Goal: Find specific page/section: Find specific page/section

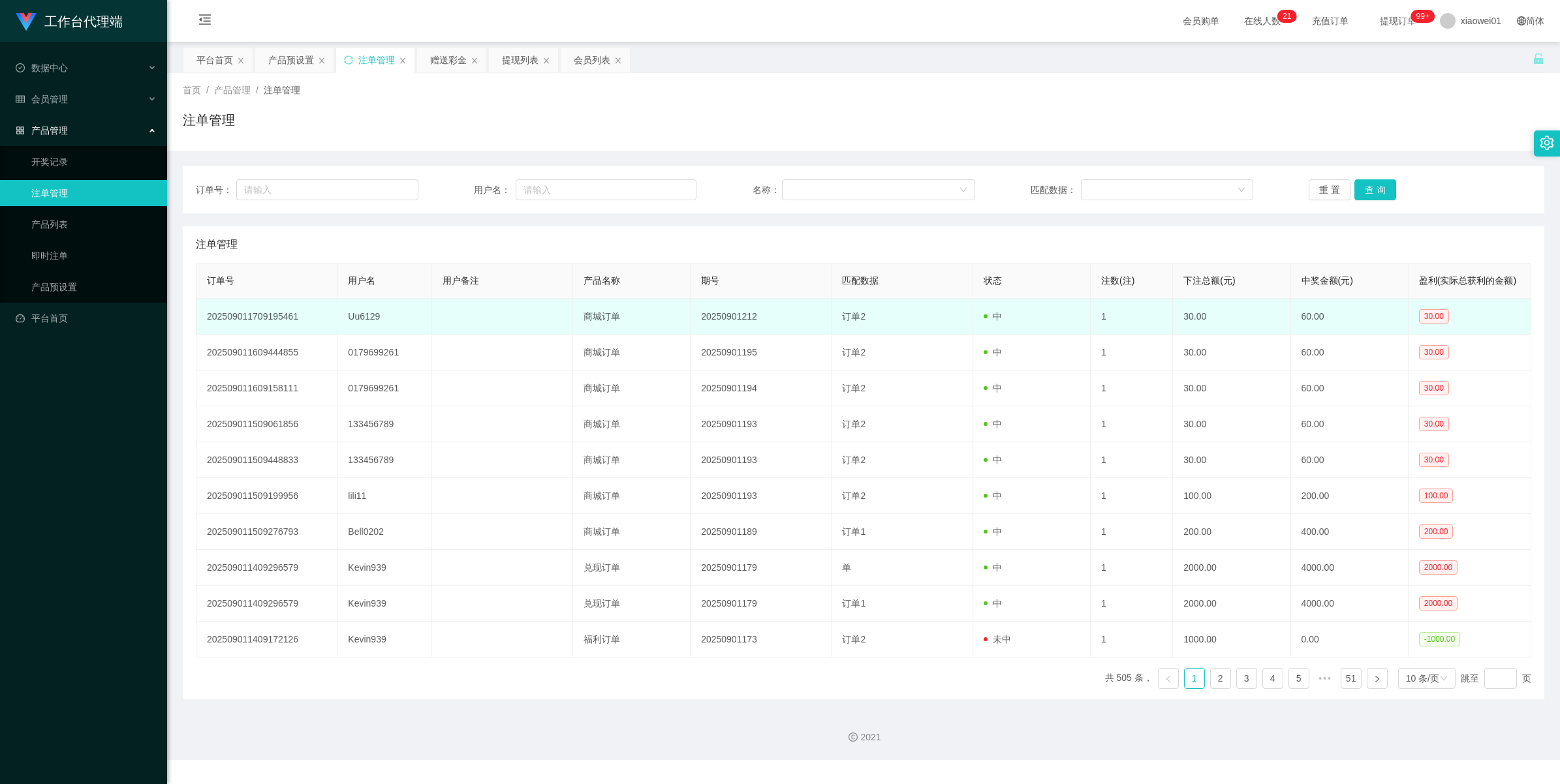
click at [247, 321] on td "202509011709195461" at bounding box center [267, 317] width 141 height 36
copy td "202509011709195461"
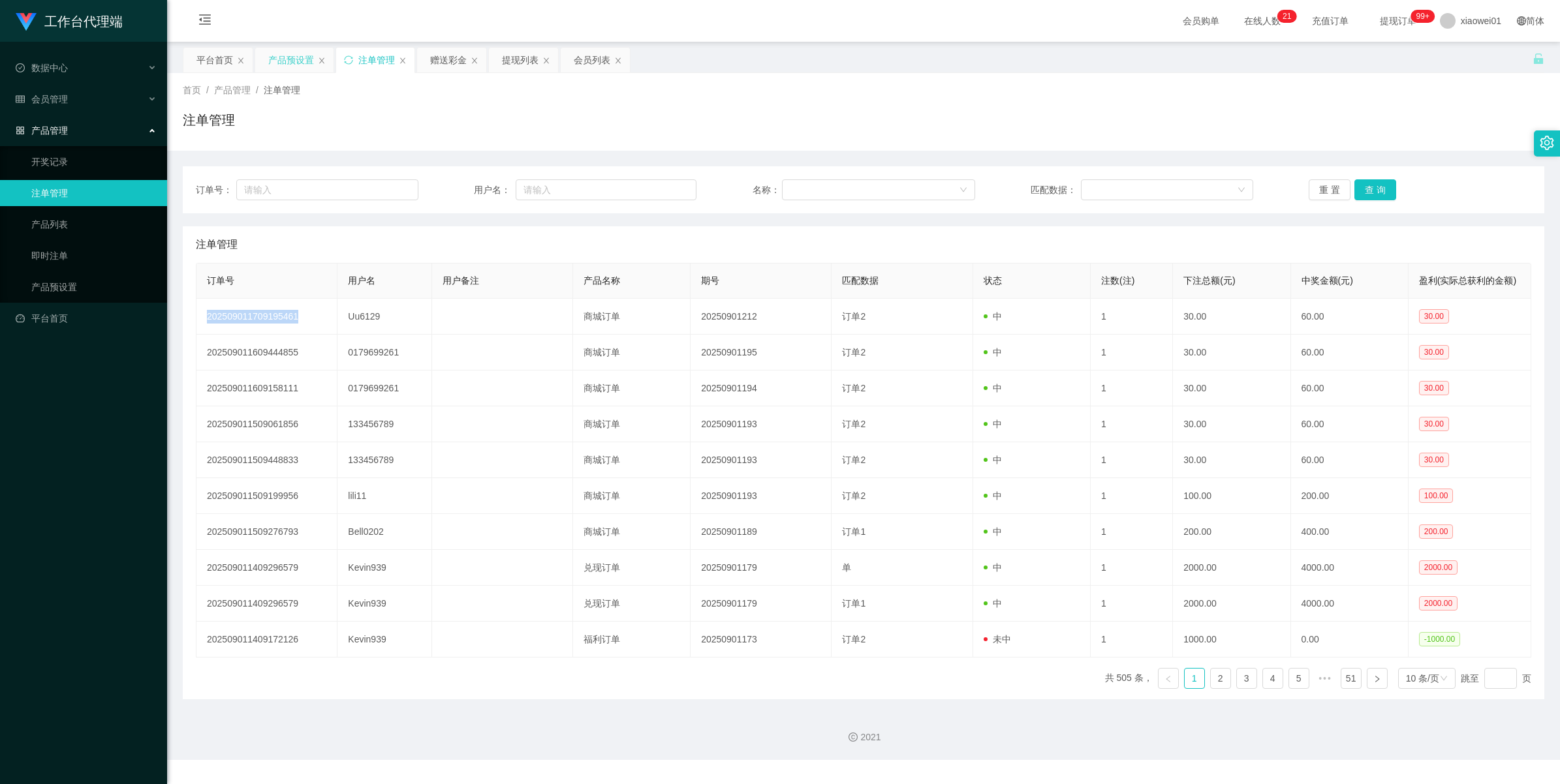
click at [310, 55] on div "产品预设置" at bounding box center [290, 59] width 46 height 25
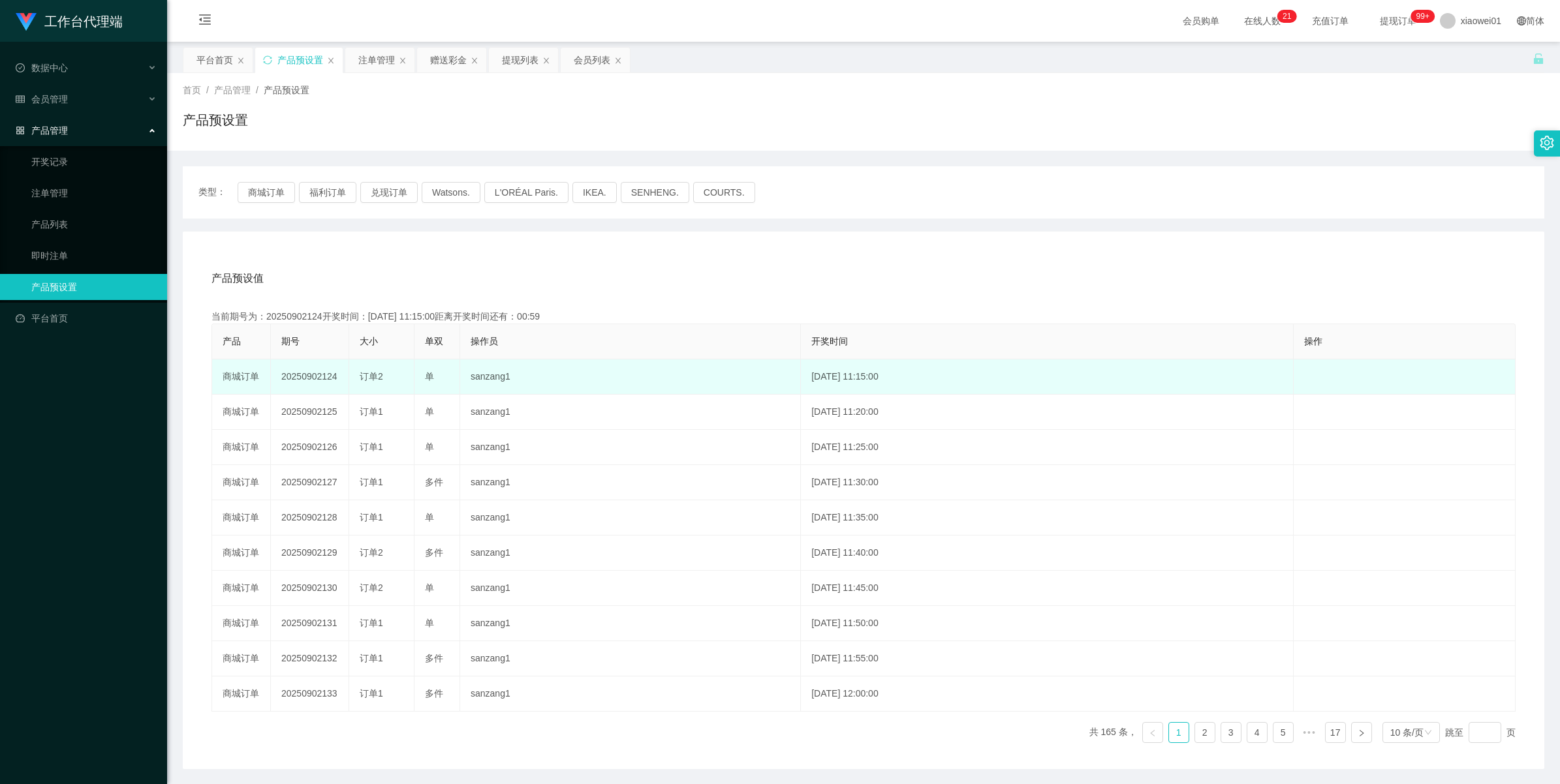
click at [302, 375] on td "20250902124" at bounding box center [310, 377] width 79 height 35
copy td "20250902124"
